Goal: Task Accomplishment & Management: Manage account settings

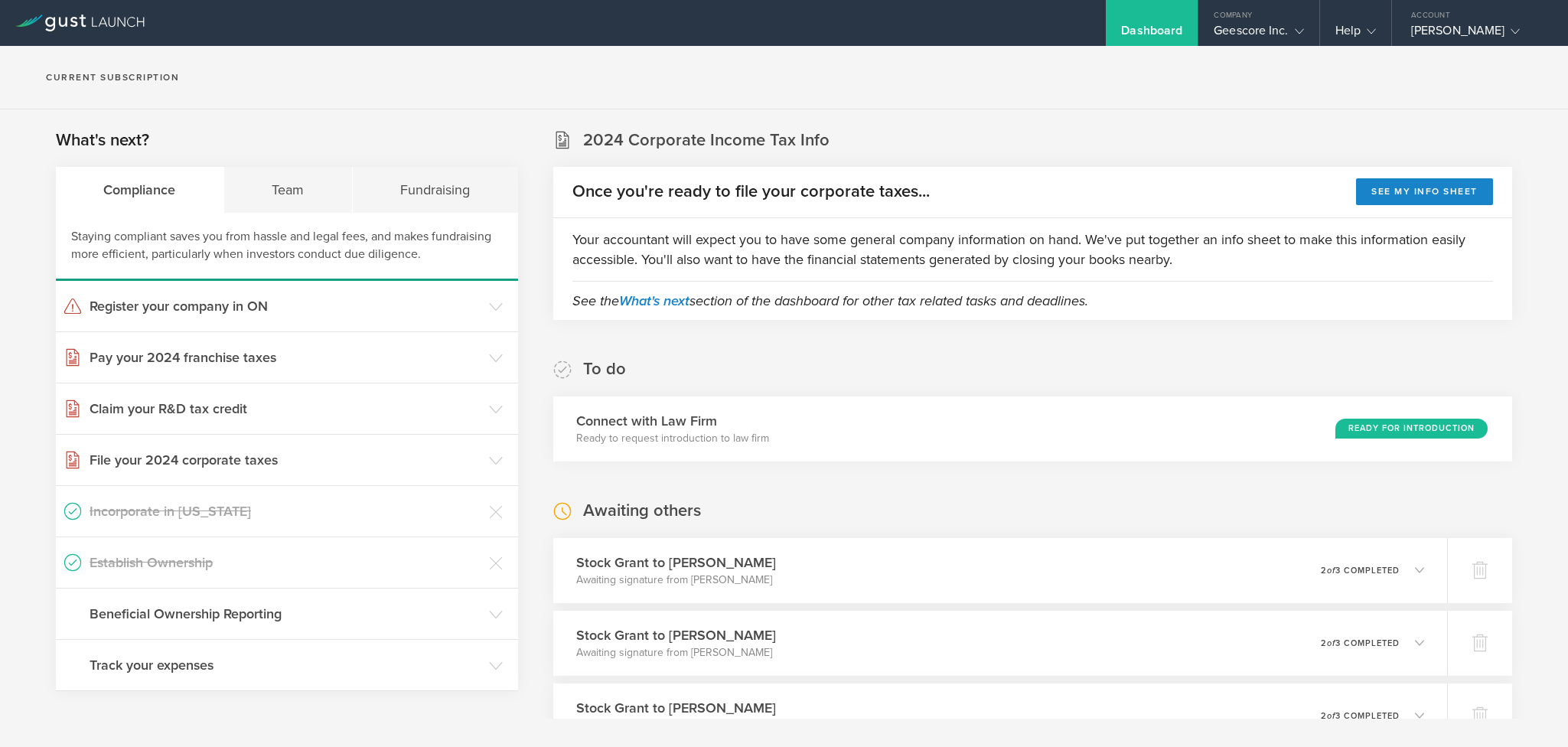
click at [1265, 30] on div "Geescore Inc." at bounding box center [1258, 34] width 90 height 23
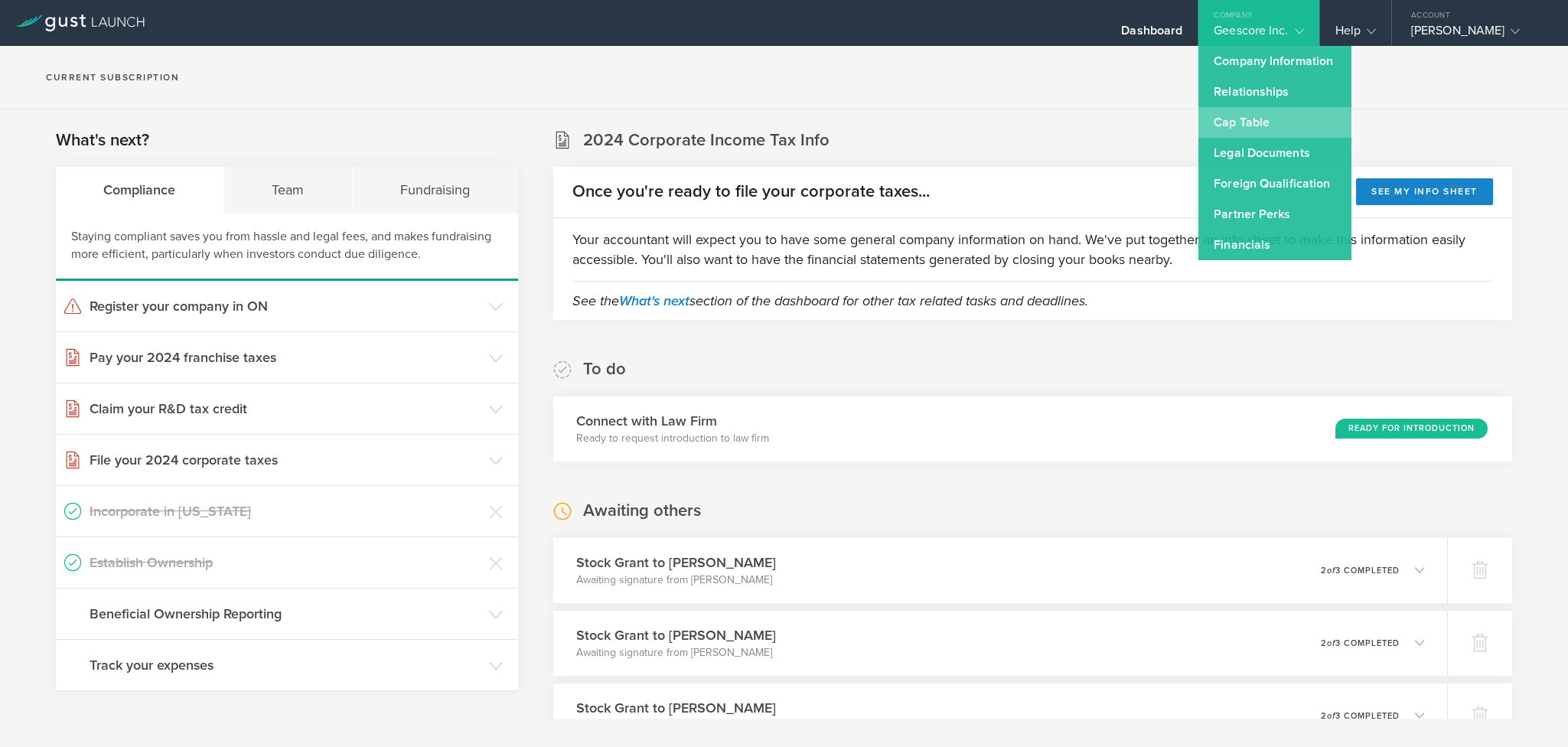
click at [1243, 120] on link "Cap Table" at bounding box center [1275, 122] width 153 height 30
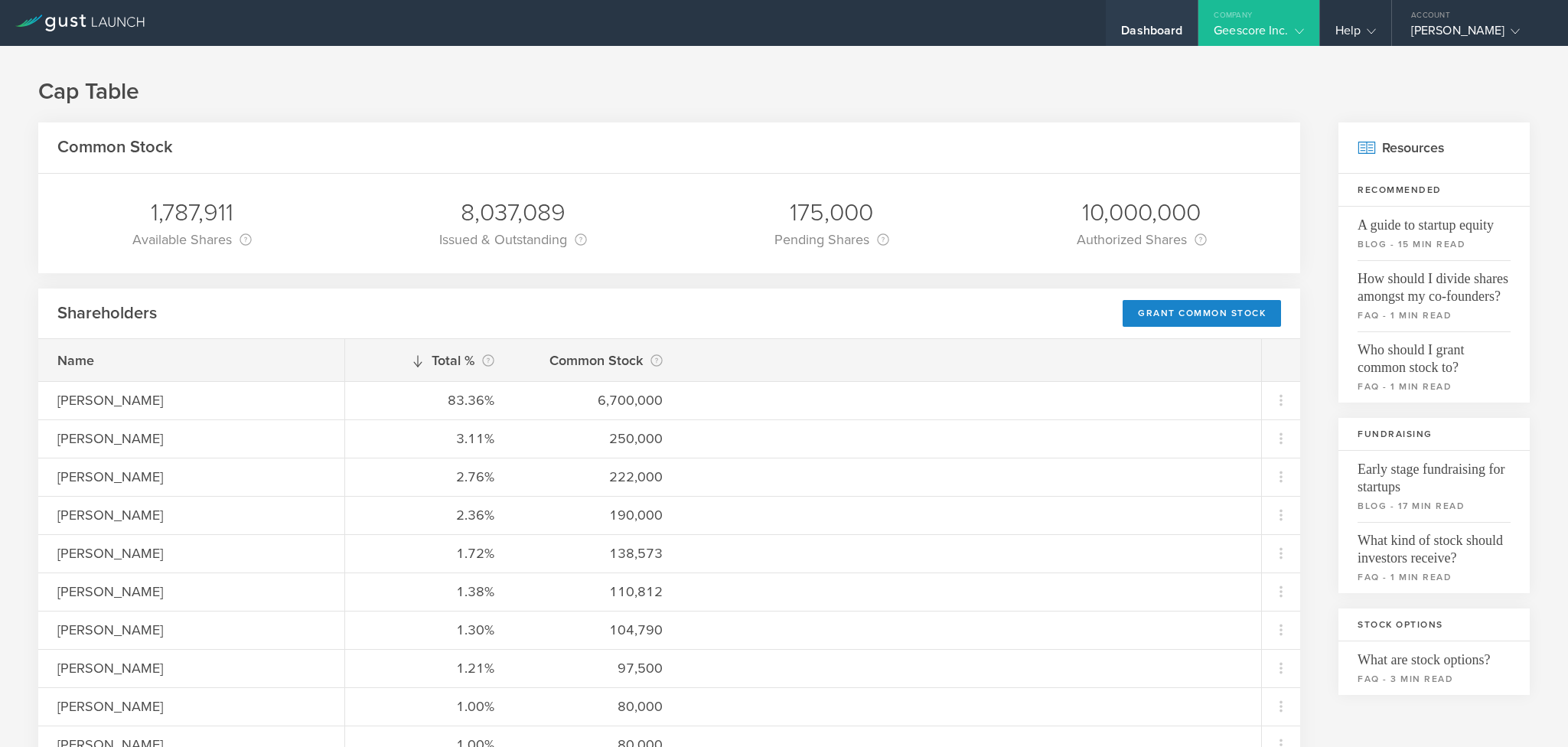
click at [1159, 23] on div "Dashboard" at bounding box center [1151, 34] width 61 height 23
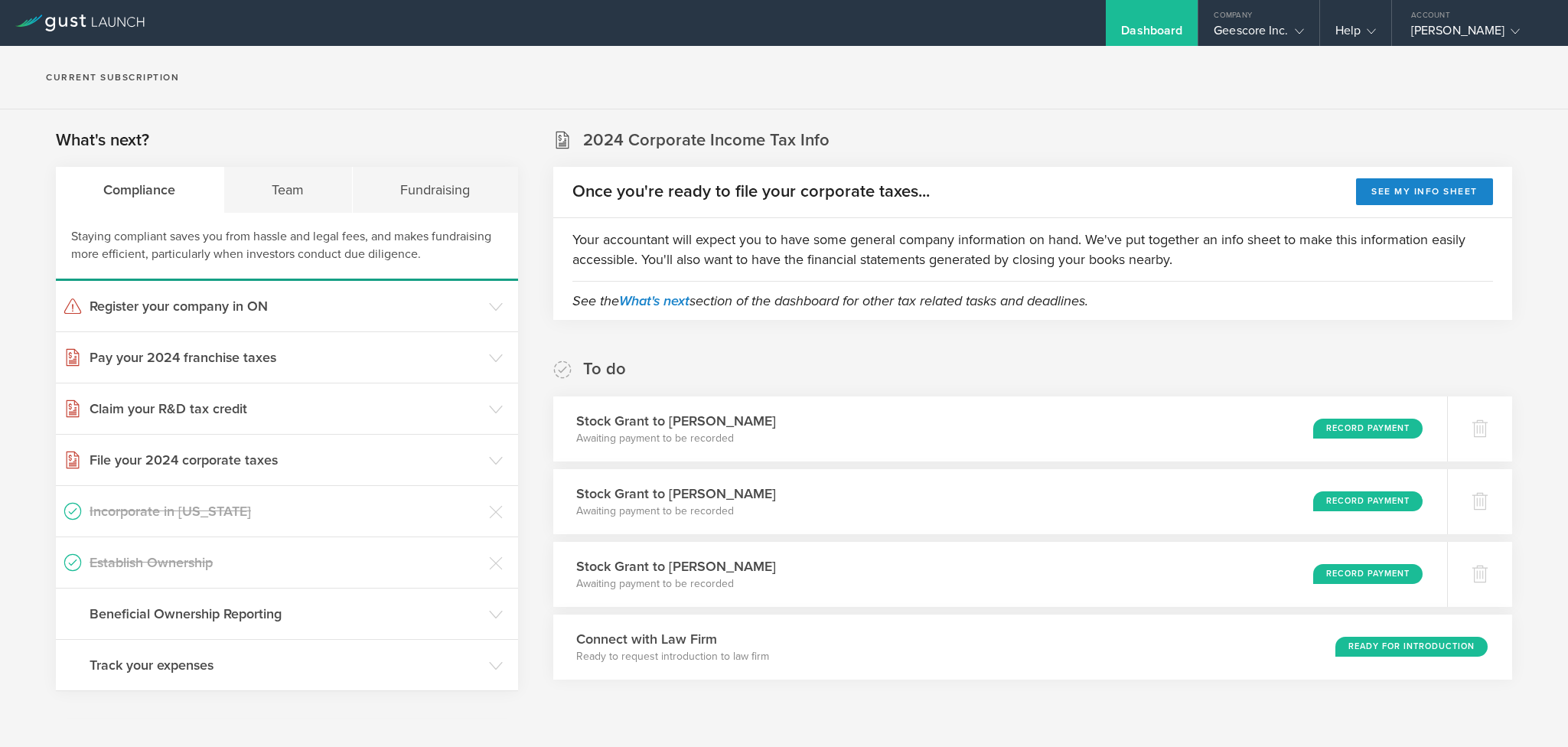
scroll to position [115, 0]
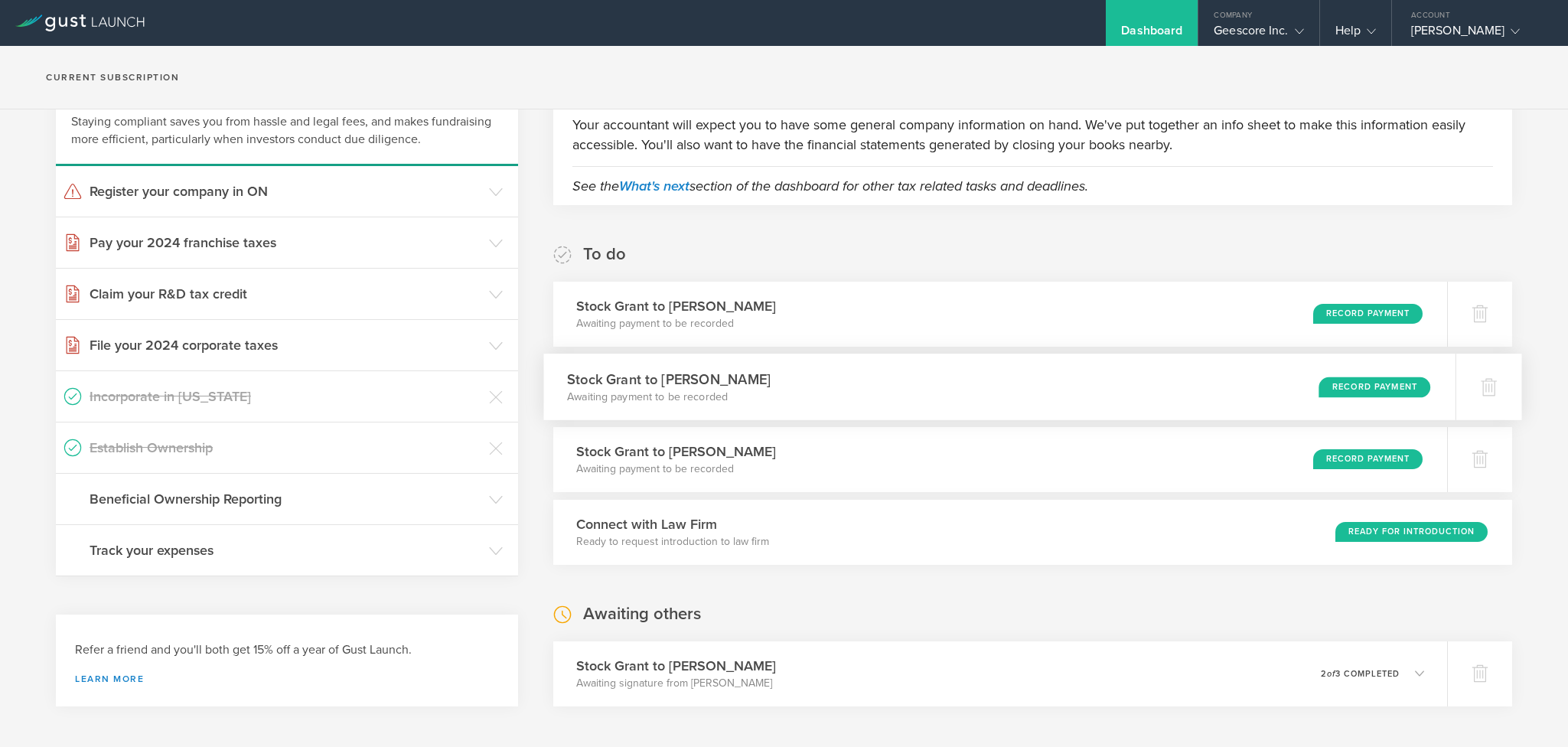
click at [1334, 385] on div "Record Payment" at bounding box center [1374, 387] width 112 height 20
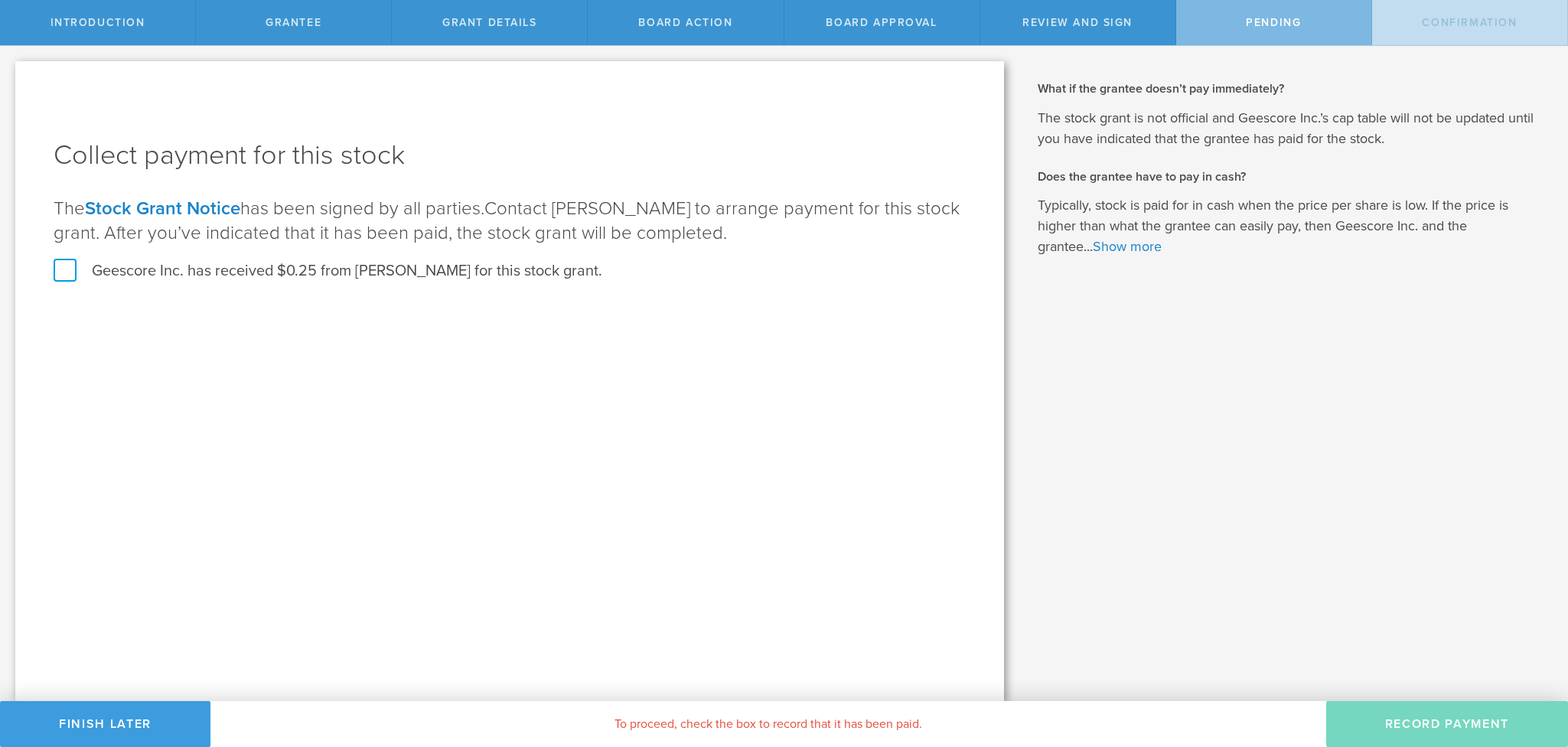
click at [60, 272] on label "Geescore Inc. has received $0.25 from Ritesh Phogat for this stock grant." at bounding box center [328, 270] width 549 height 20
click at [0, 0] on input "Geescore Inc. has received $0.25 from Ritesh Phogat for this stock grant." at bounding box center [0, 0] width 0 height 0
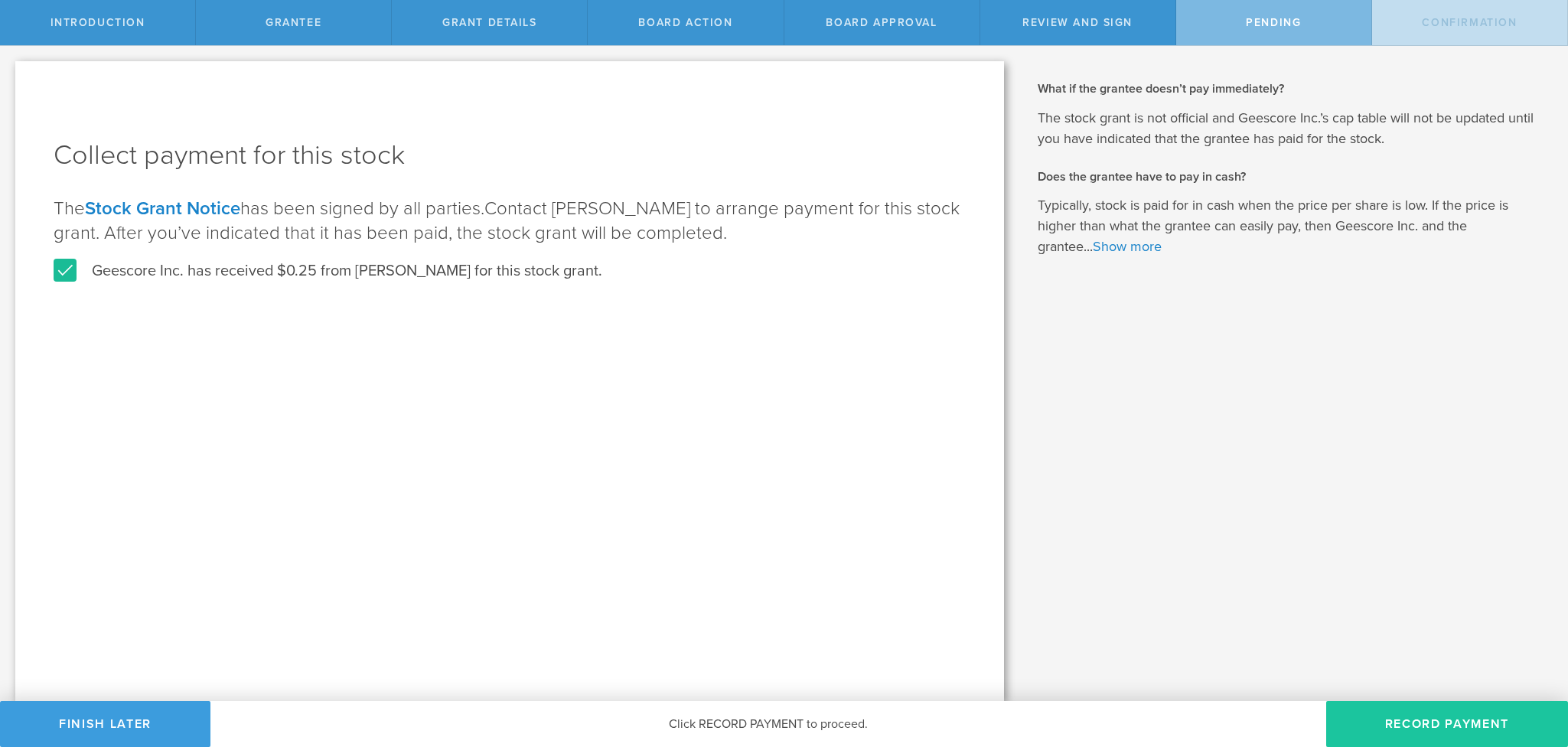
click at [1468, 713] on button "Record Payment" at bounding box center [1447, 724] width 242 height 46
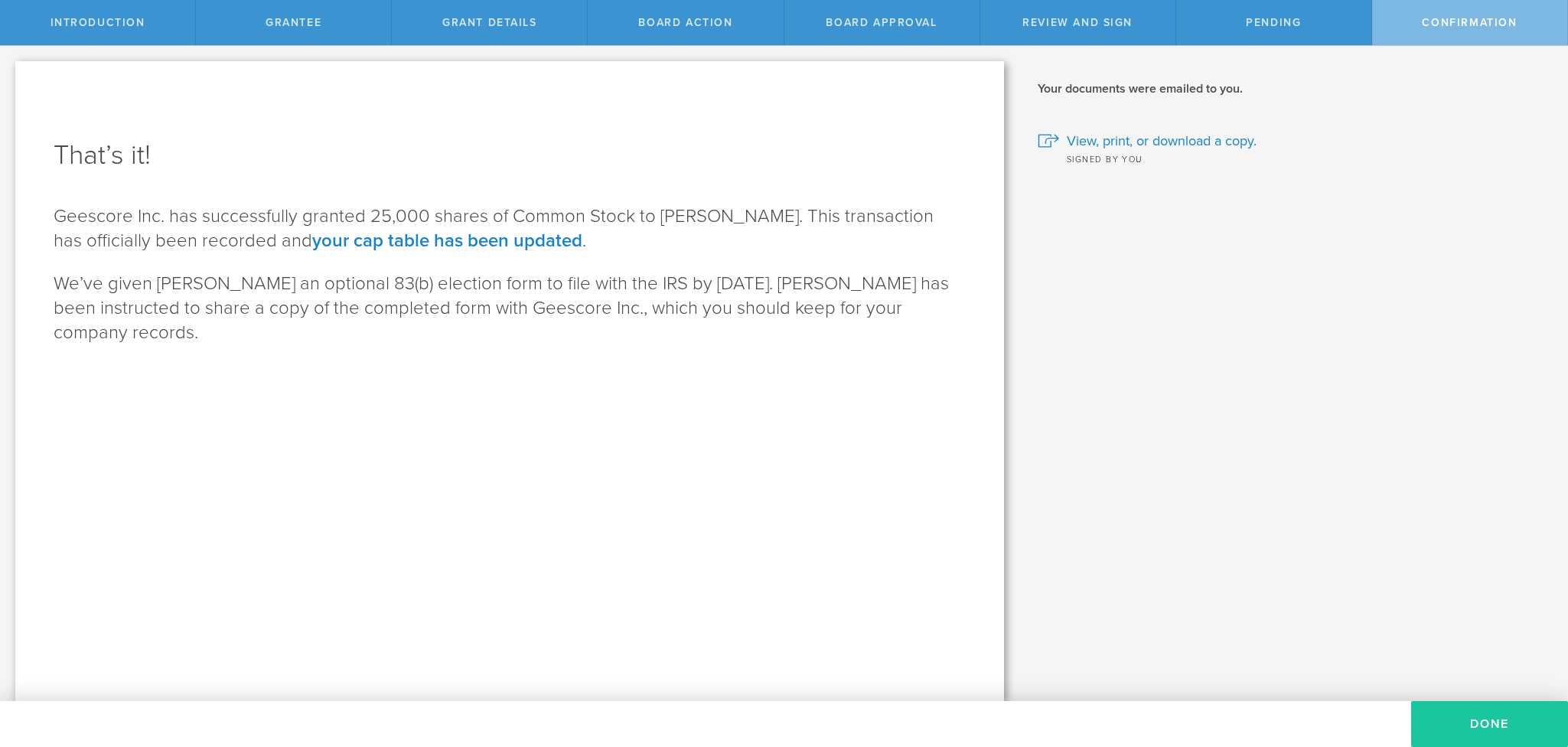
click at [1492, 724] on button "Done" at bounding box center [1489, 724] width 157 height 46
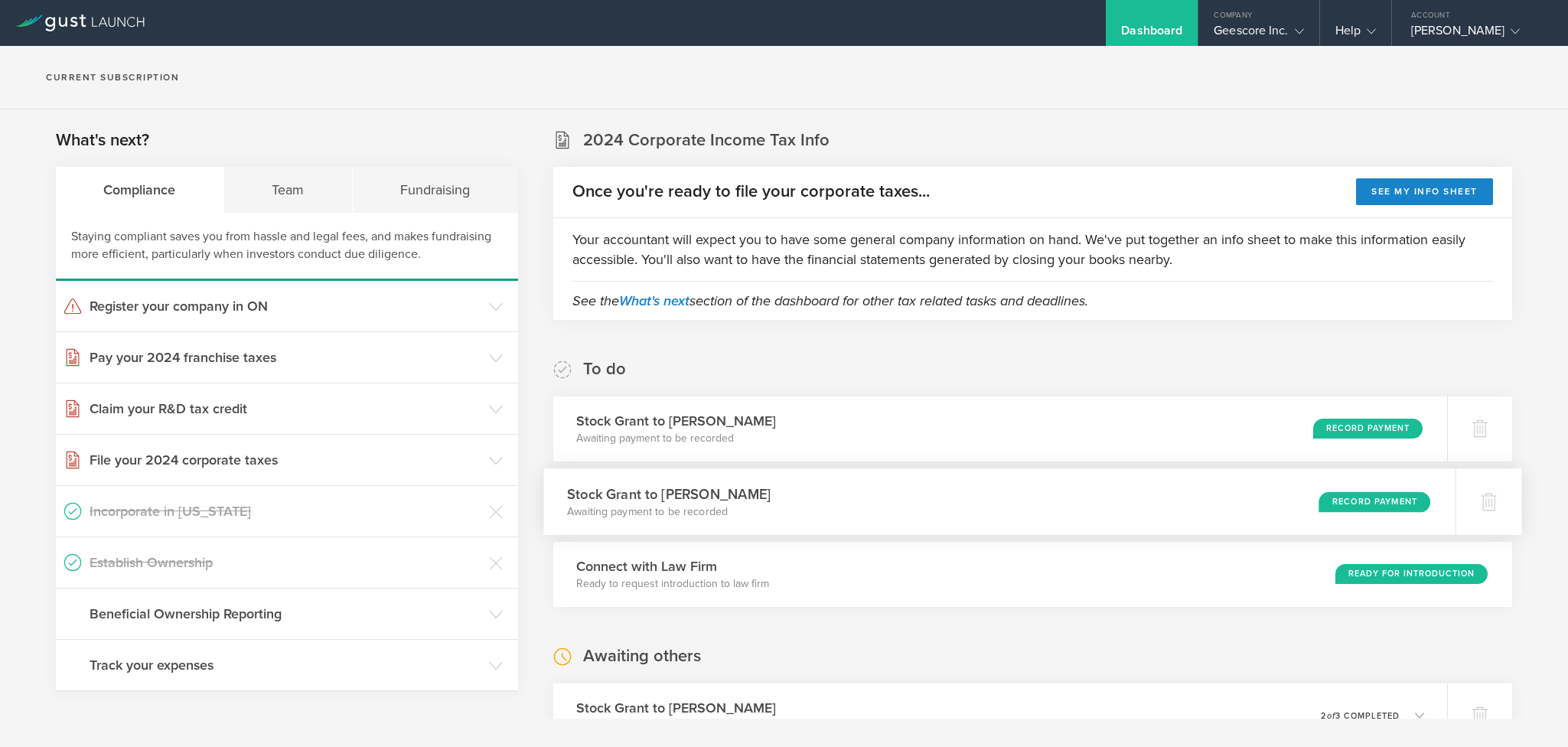
click at [1357, 503] on div "Record Payment" at bounding box center [1374, 502] width 112 height 20
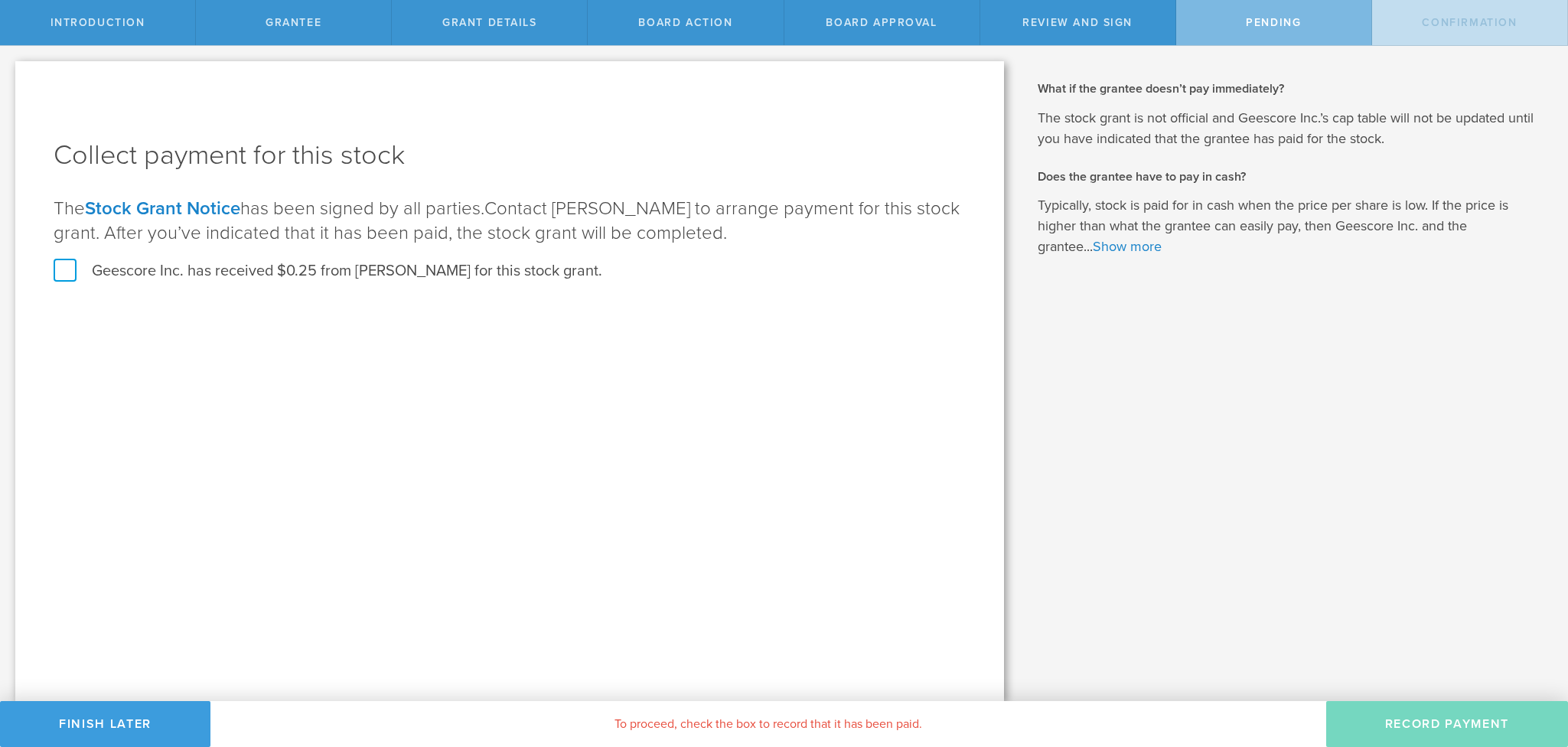
click at [65, 265] on label "Geescore Inc. has received $0.25 from [PERSON_NAME] for this stock grant." at bounding box center [328, 270] width 549 height 20
click at [0, 0] on input "Geescore Inc. has received $0.25 from [PERSON_NAME] for this stock grant." at bounding box center [0, 0] width 0 height 0
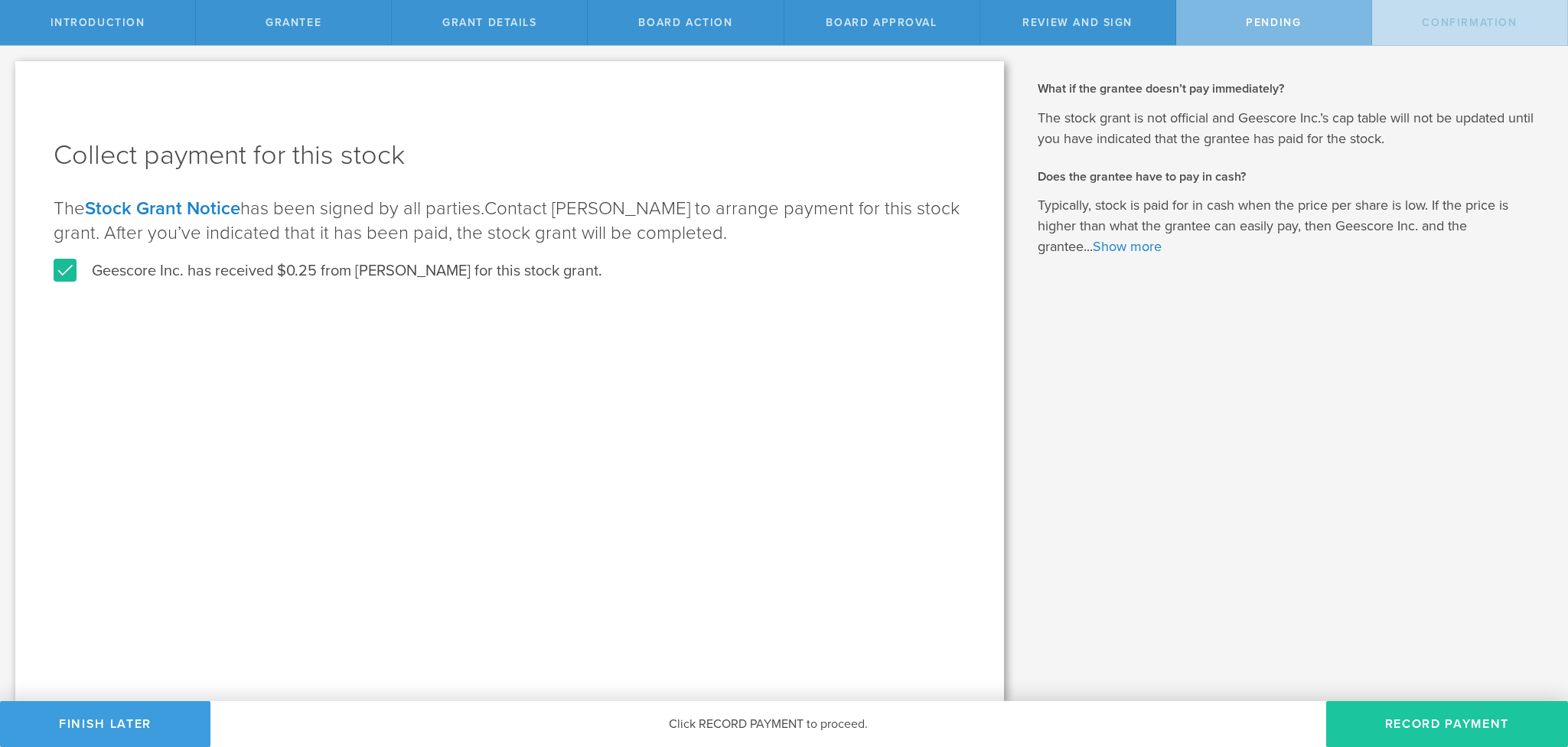
click at [1428, 718] on button "Record Payment" at bounding box center [1447, 724] width 242 height 46
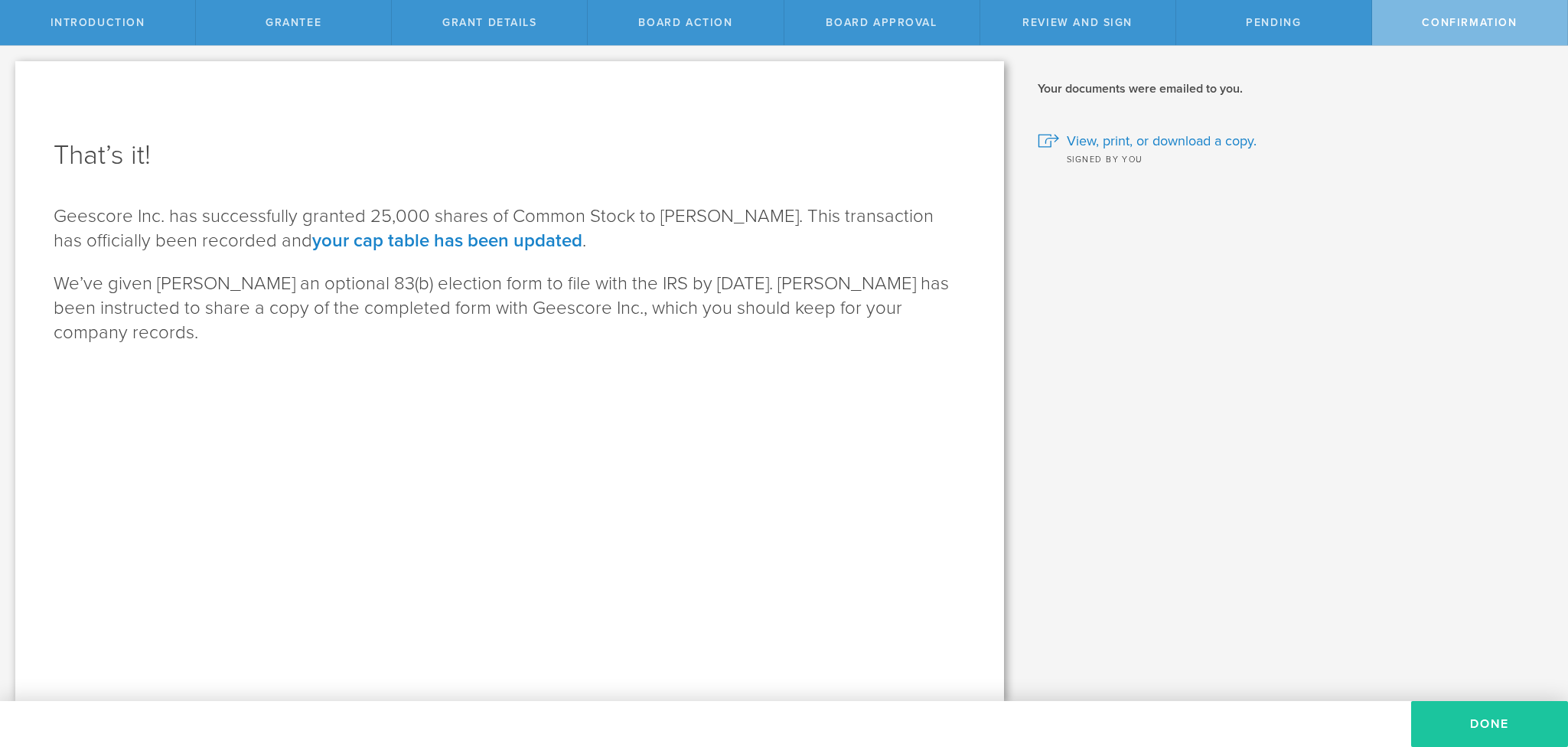
click at [1490, 717] on button "Done" at bounding box center [1489, 724] width 157 height 46
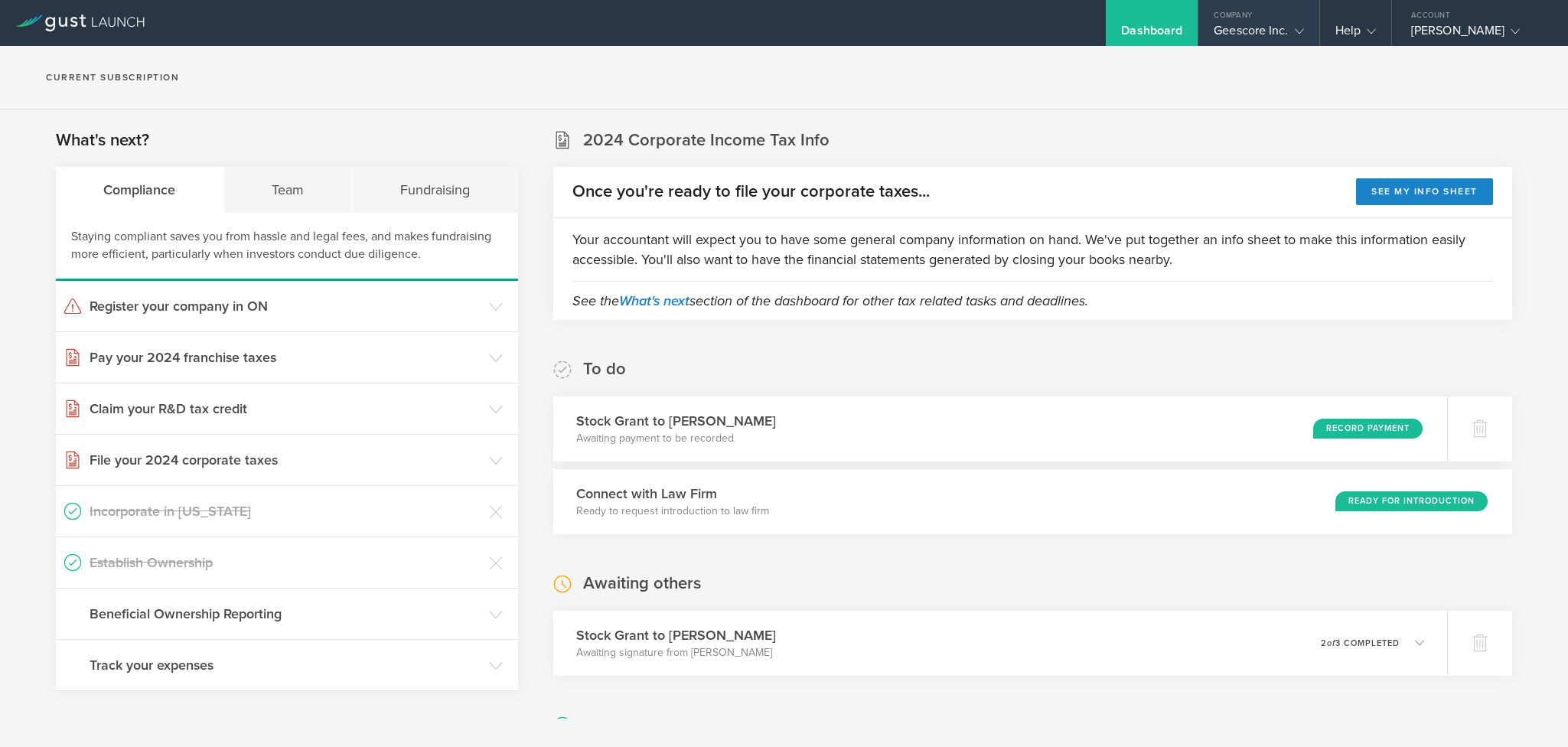
click at [1295, 27] on icon at bounding box center [1300, 31] width 9 height 9
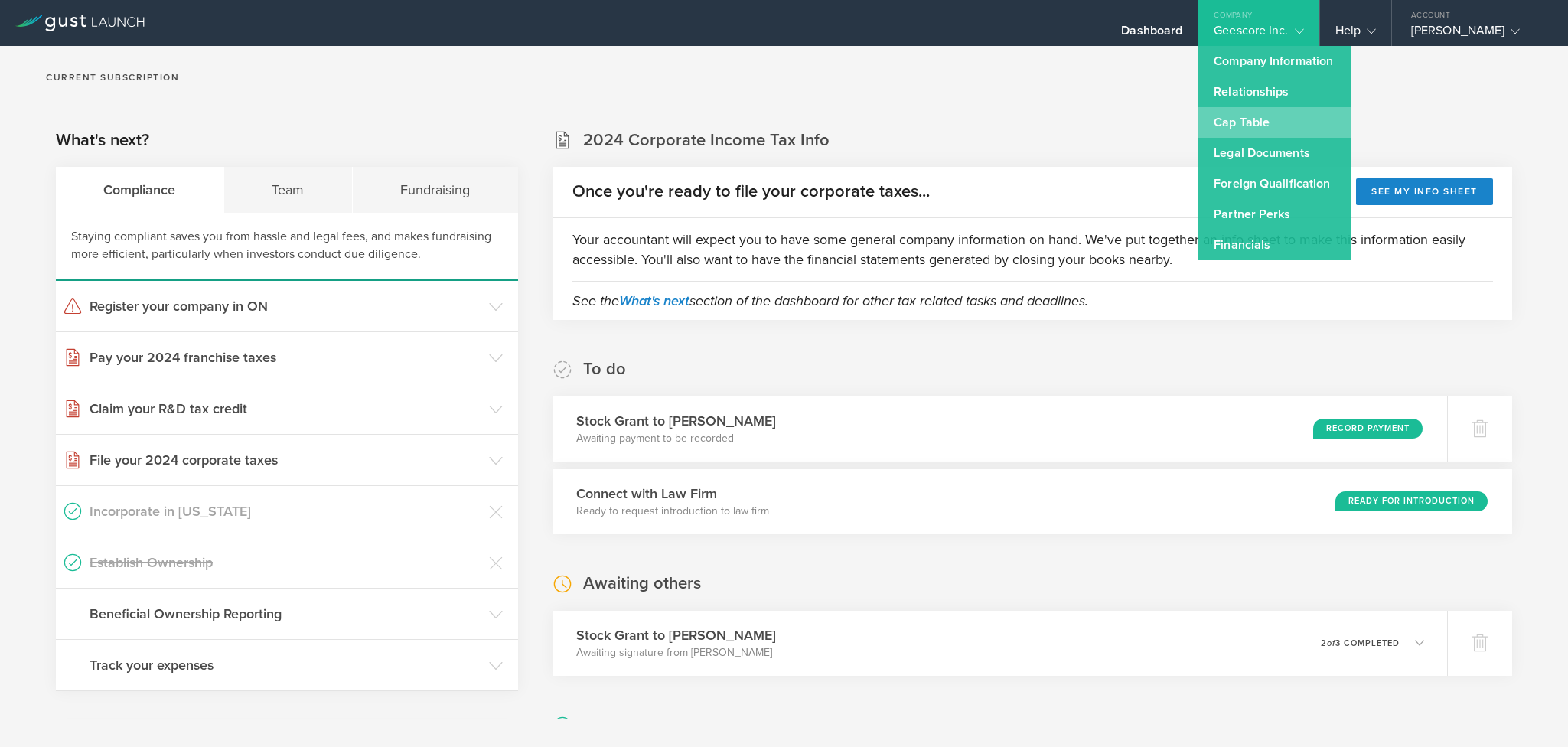
click at [1231, 122] on link "Cap Table" at bounding box center [1275, 122] width 153 height 30
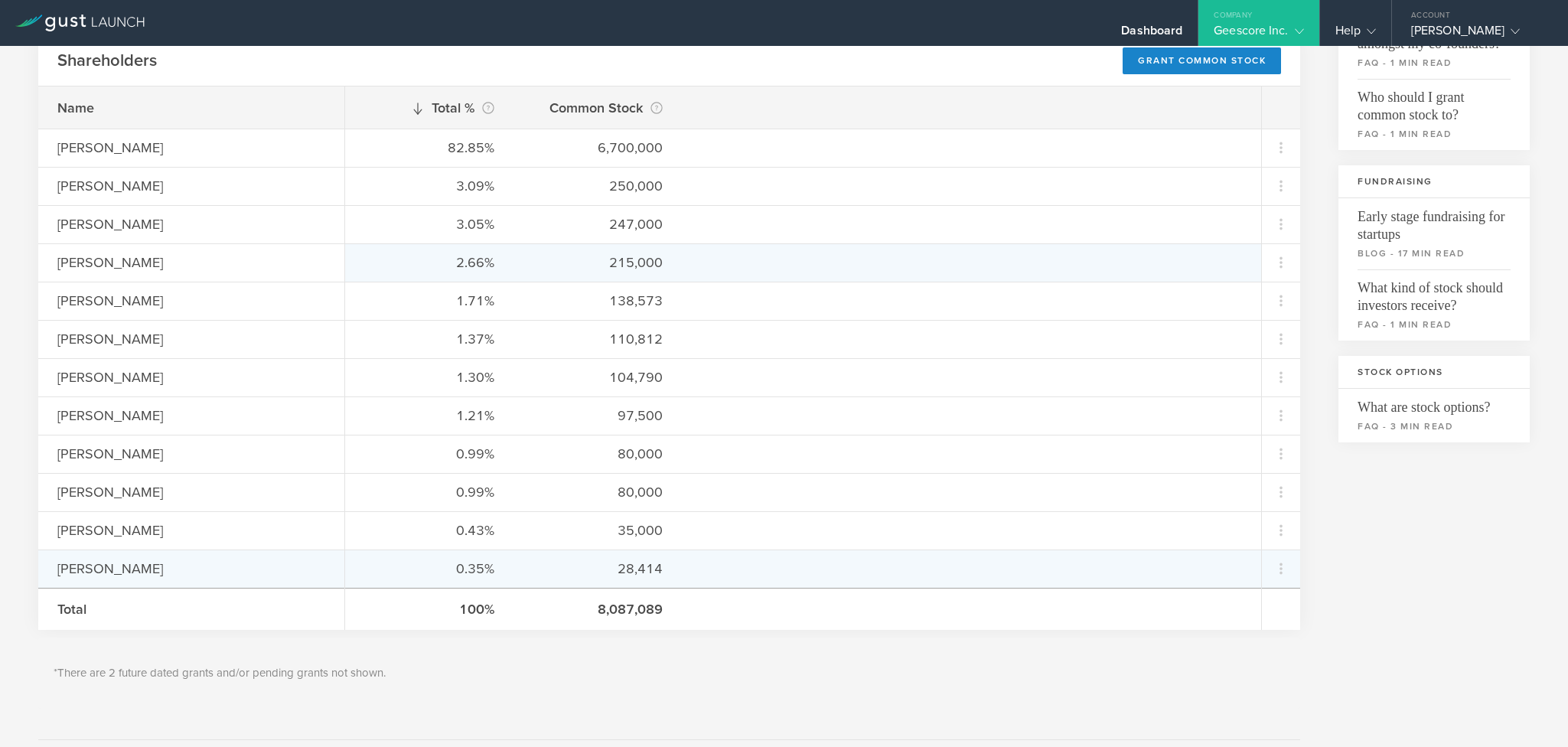
scroll to position [230, 0]
